Goal: Information Seeking & Learning: Learn about a topic

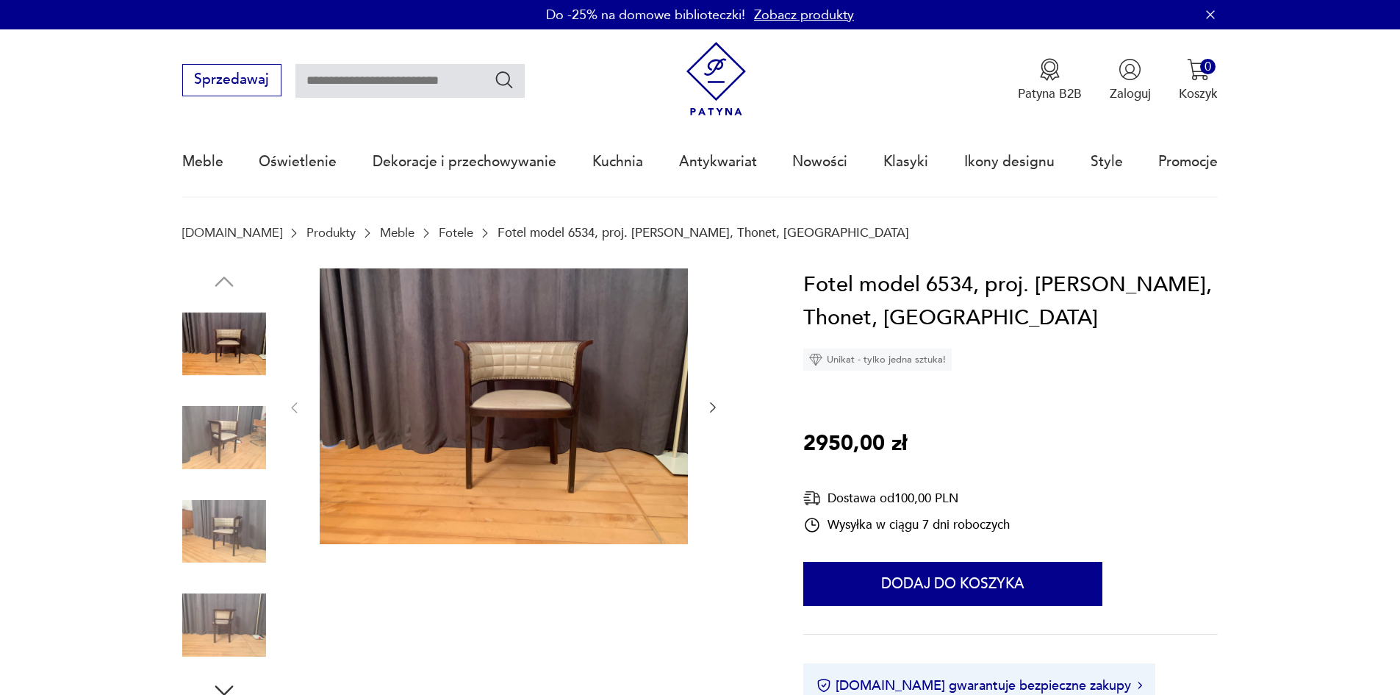
click at [226, 424] on img at bounding box center [224, 437] width 84 height 84
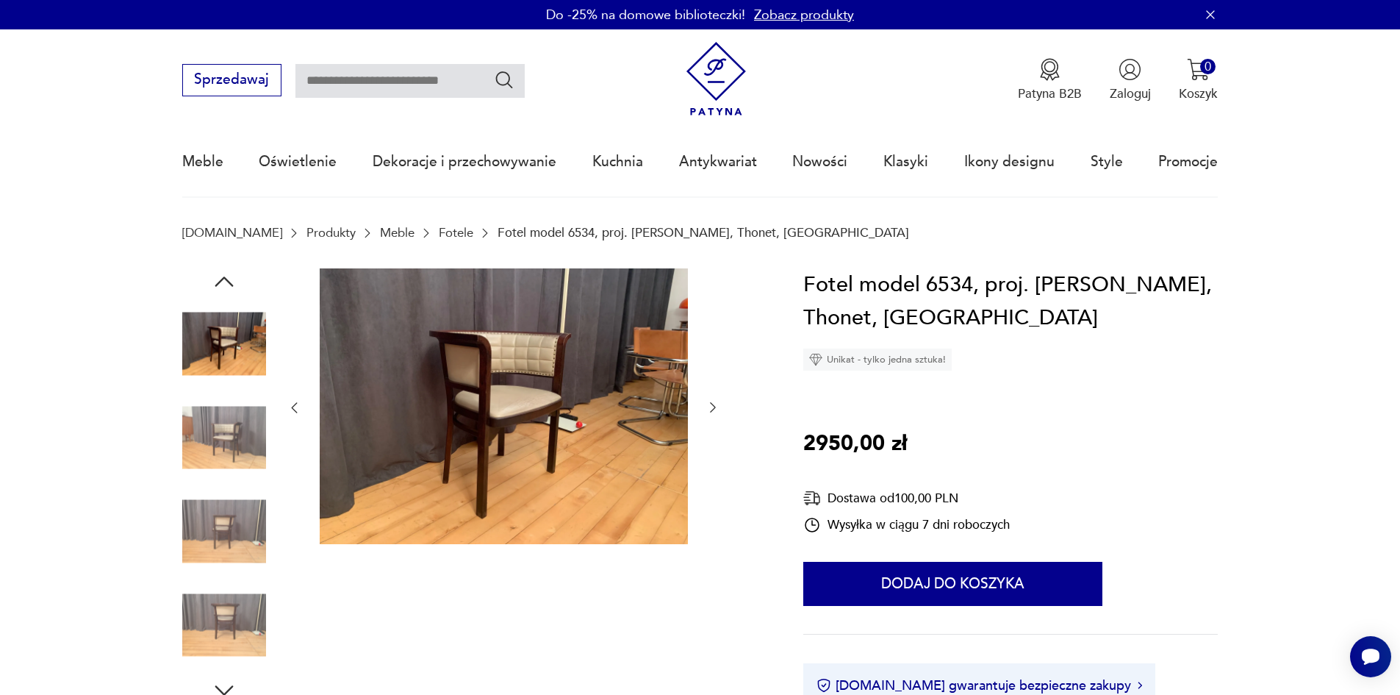
click at [221, 436] on img at bounding box center [224, 437] width 84 height 84
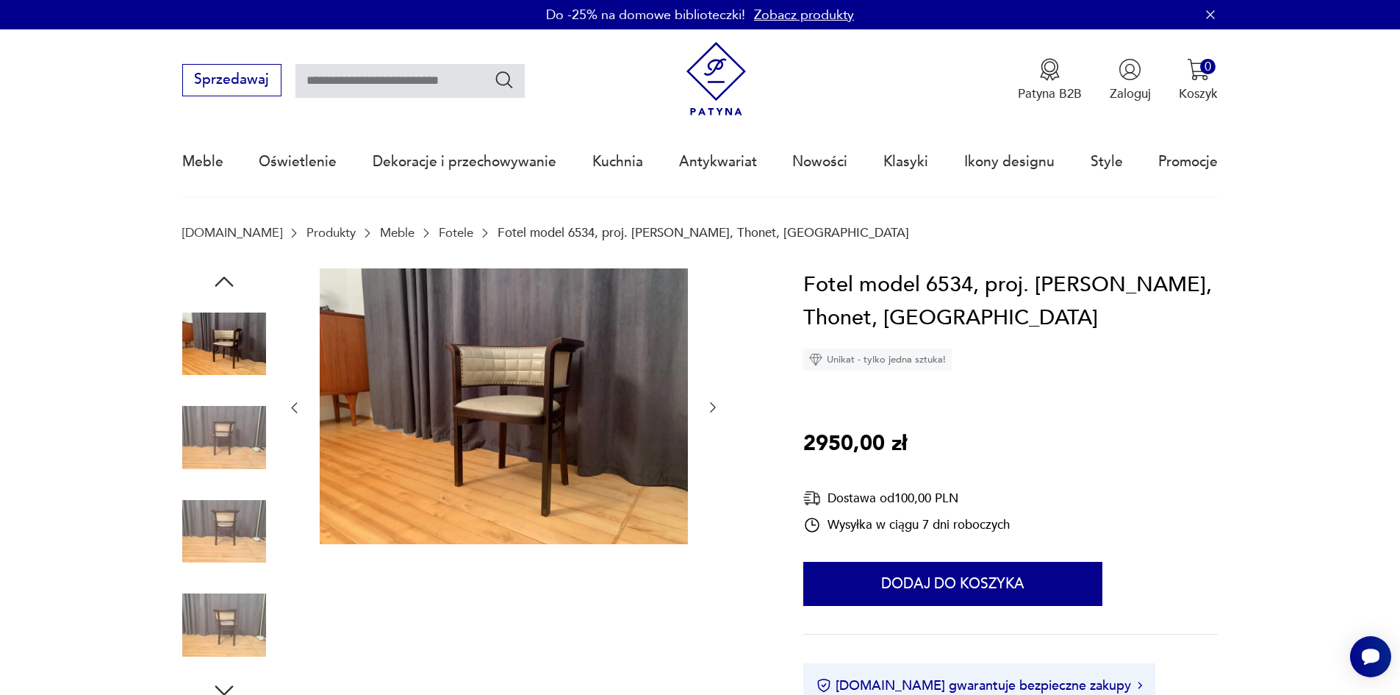
click at [220, 445] on img at bounding box center [224, 437] width 84 height 84
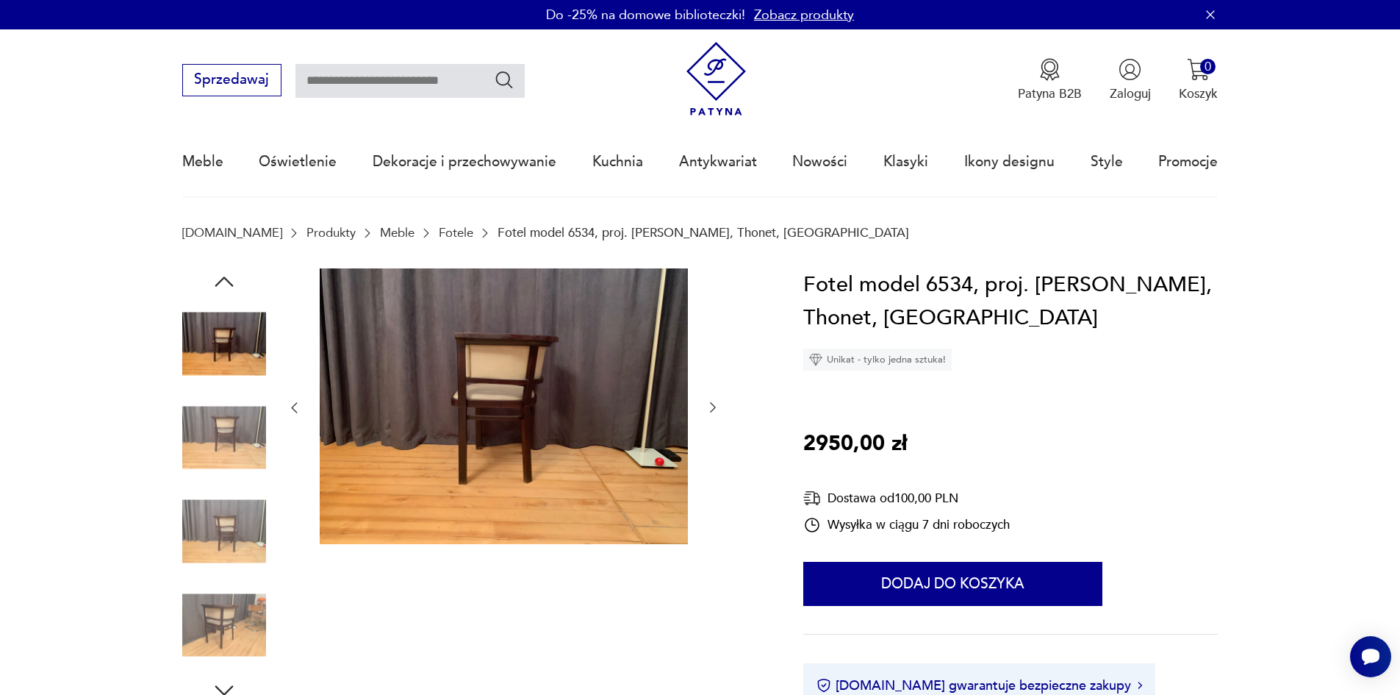
click at [216, 494] on img at bounding box center [224, 532] width 84 height 84
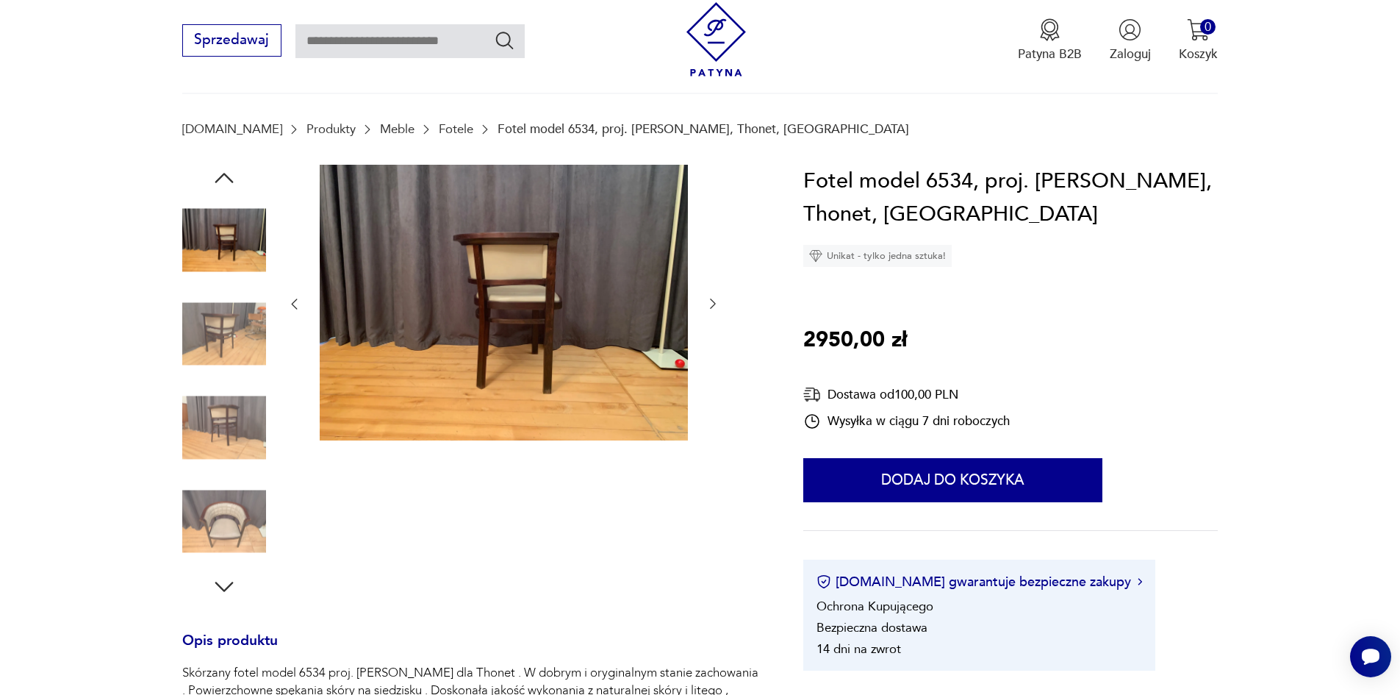
scroll to position [294, 0]
